Goal: Check status: Check status

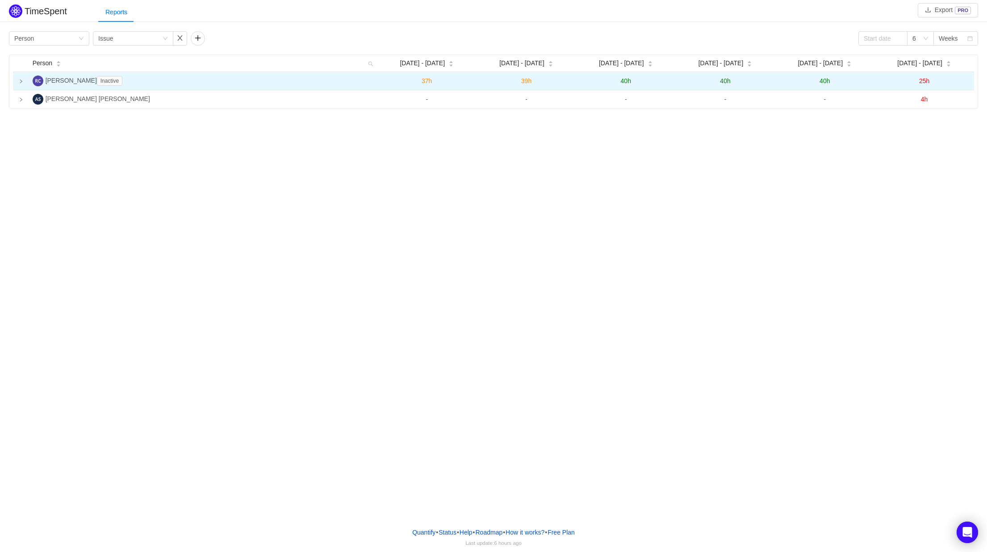
click at [20, 81] on icon "icon: right" at bounding box center [21, 81] width 4 height 4
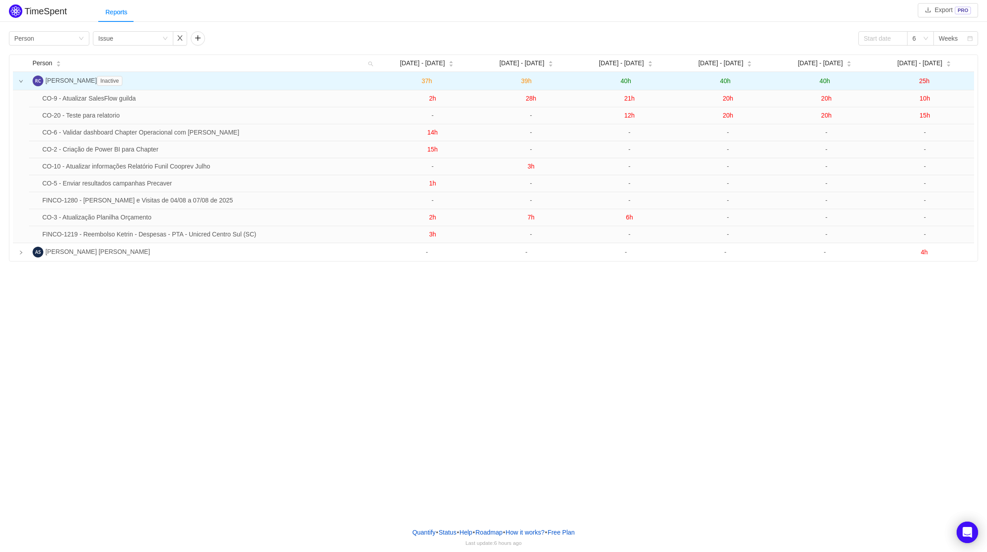
click at [21, 81] on icon "icon: down" at bounding box center [21, 81] width 4 height 3
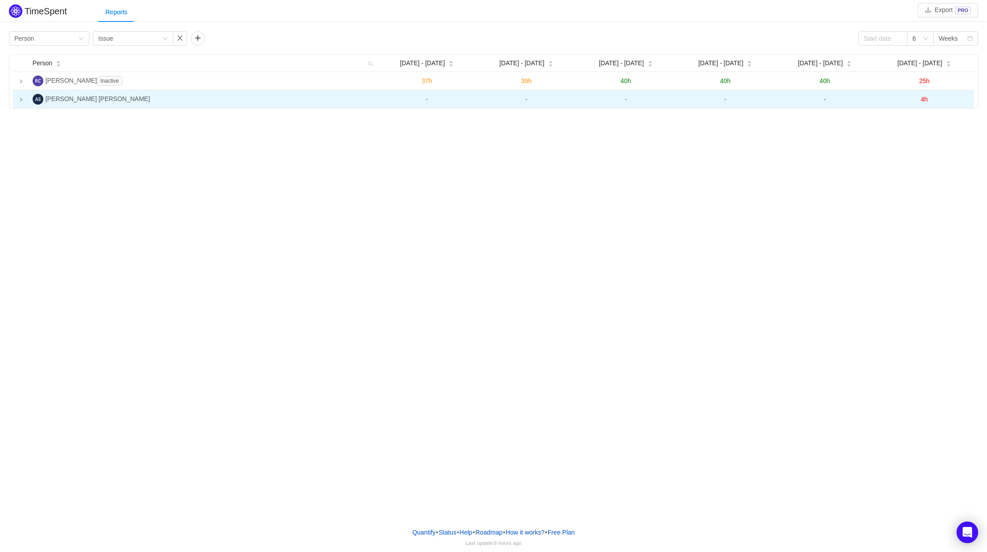
click at [22, 101] on icon "icon: right" at bounding box center [21, 99] width 4 height 4
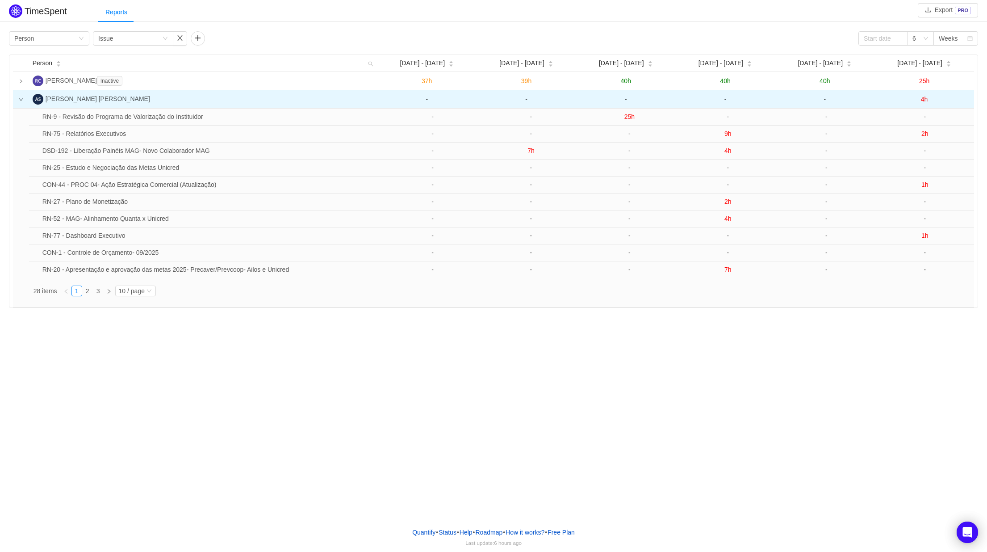
click at [21, 101] on icon "icon: down" at bounding box center [21, 99] width 4 height 4
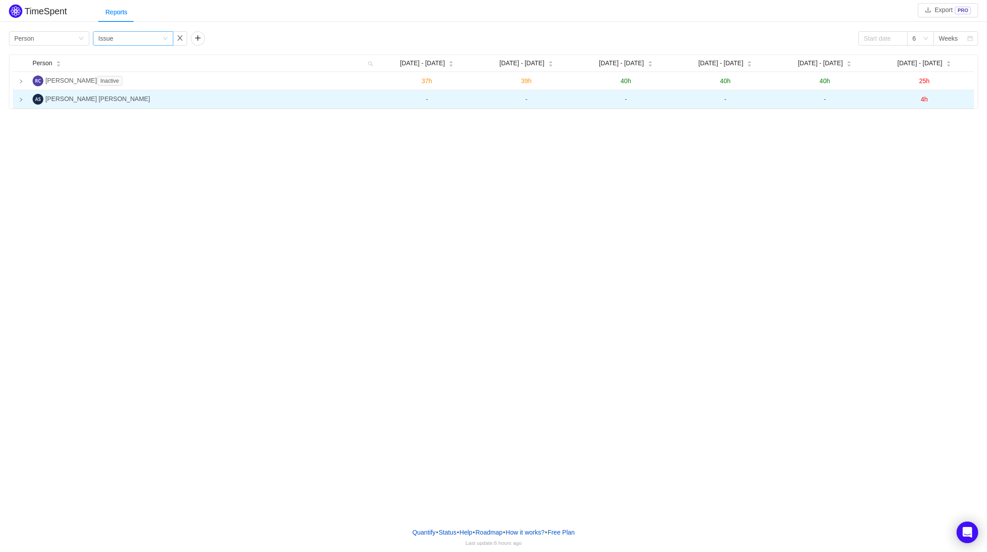
click at [166, 40] on icon "icon: down" at bounding box center [165, 38] width 5 height 5
